Goal: Communication & Community: Answer question/provide support

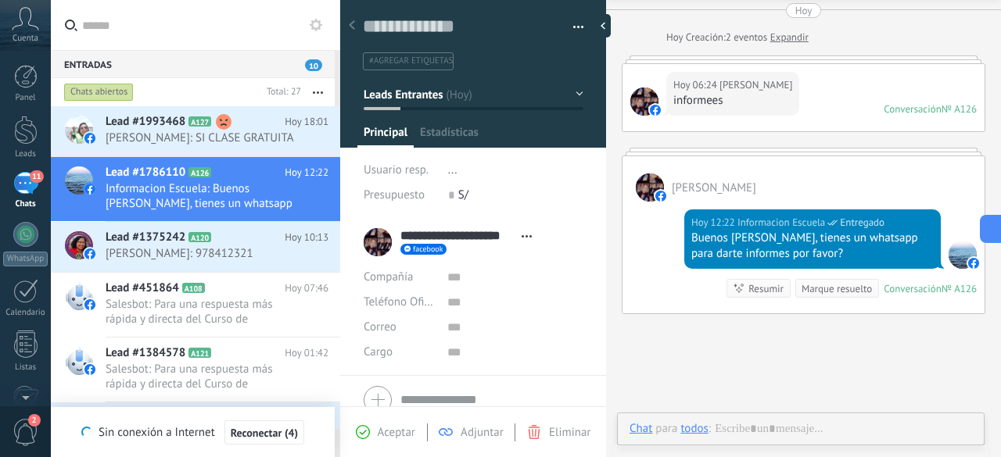
scroll to position [23, 0]
click at [199, 125] on span "A127" at bounding box center [199, 122] width 23 height 10
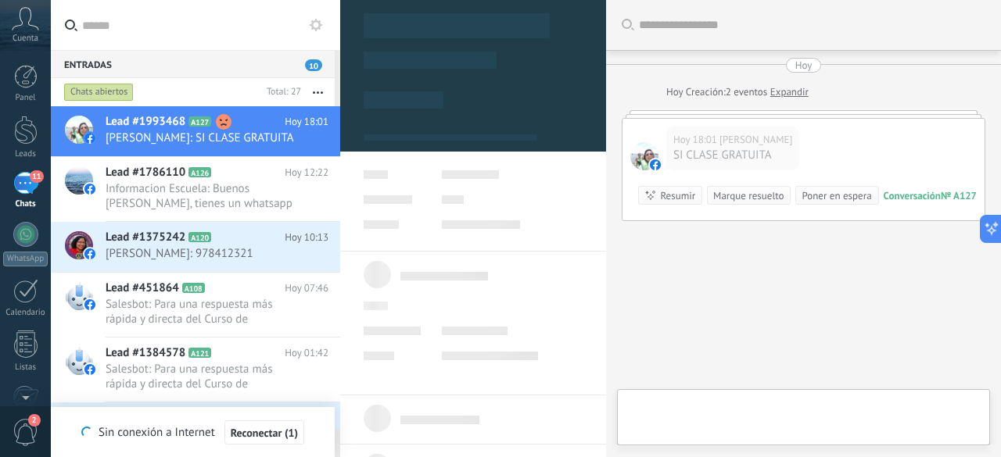
scroll to position [35, 0]
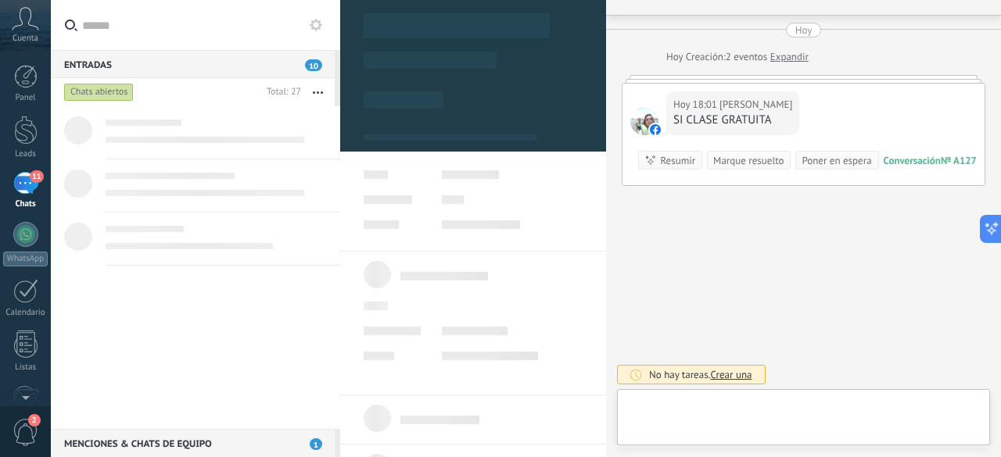
type textarea "**********"
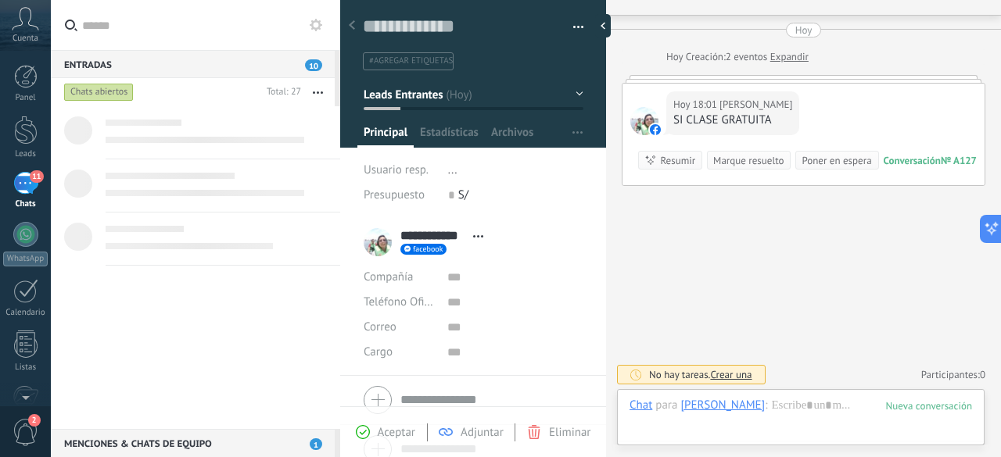
scroll to position [23, 0]
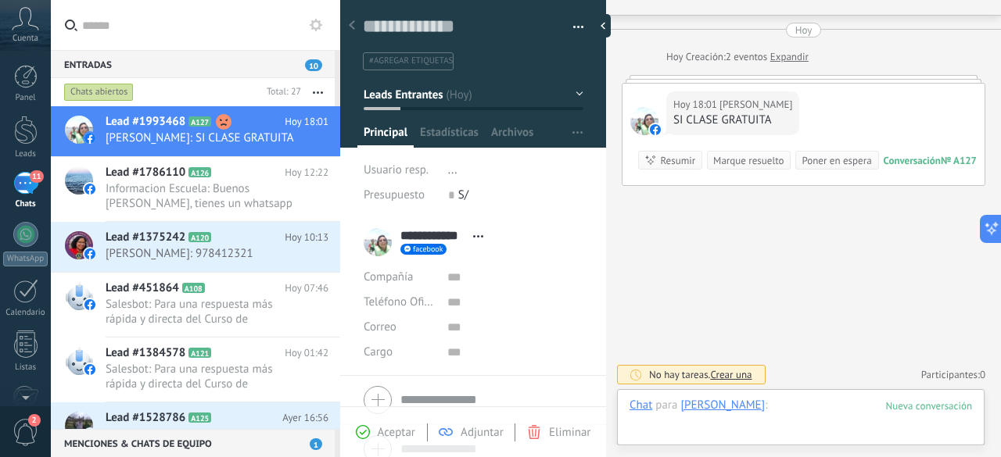
click at [777, 407] on div at bounding box center [801, 421] width 343 height 47
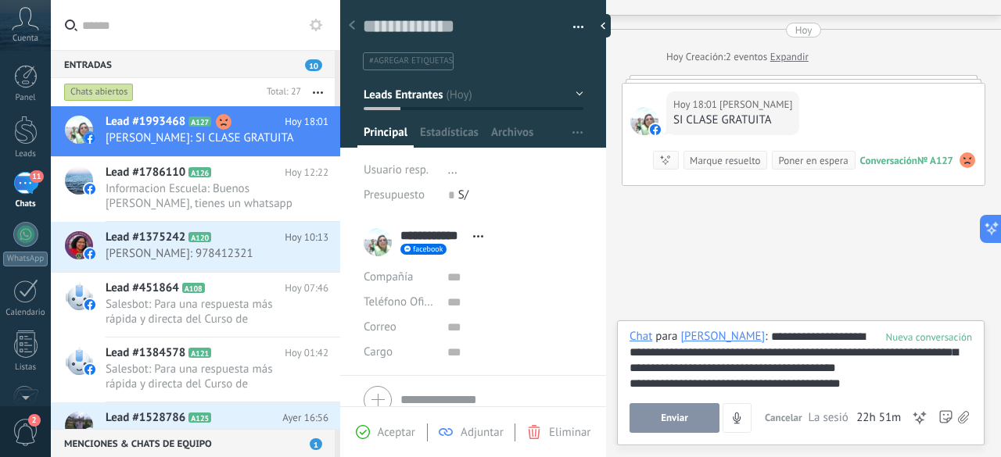
click at [673, 419] on span "Enviar" at bounding box center [674, 418] width 27 height 11
